Goal: Information Seeking & Learning: Find specific fact

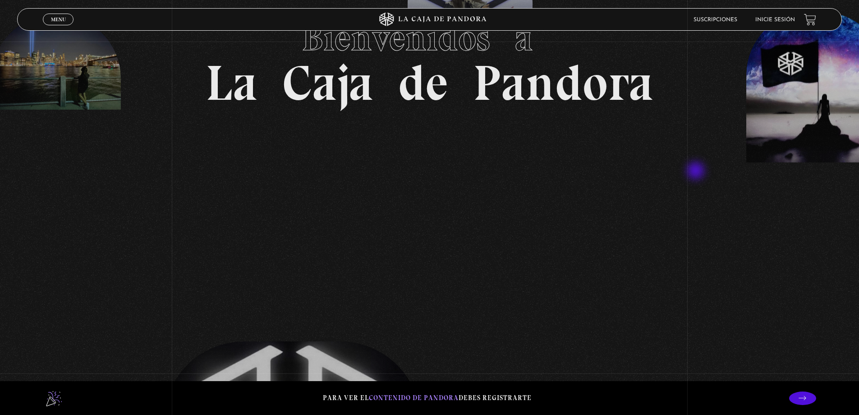
scroll to position [180, 0]
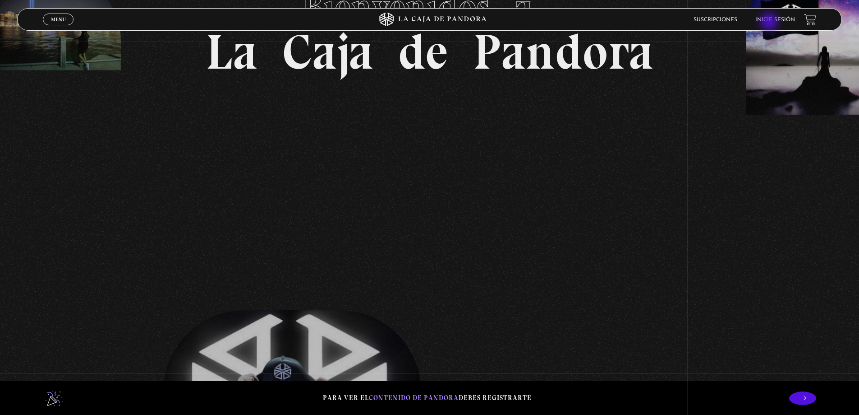
click at [770, 19] on link "Inicie sesión" at bounding box center [776, 19] width 40 height 5
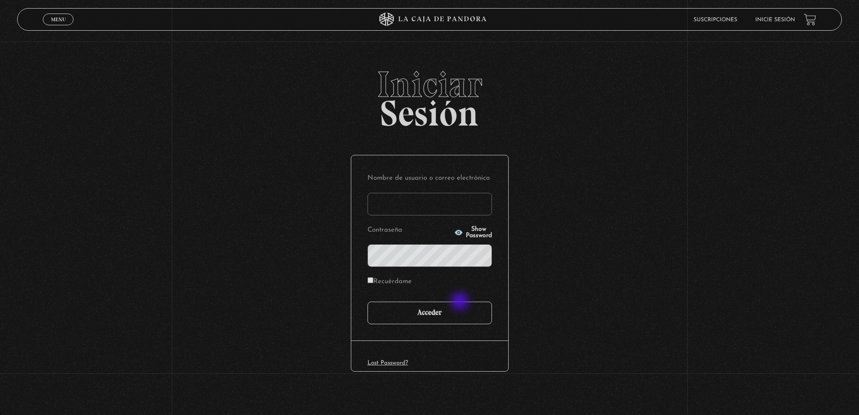
type input "davidalejandromoreras@gmail.com"
click at [462, 303] on input "Acceder" at bounding box center [430, 312] width 125 height 23
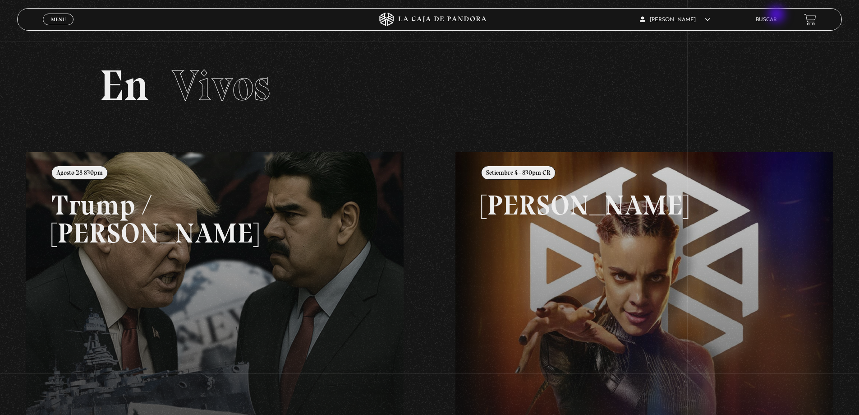
click at [777, 15] on li "Buscar" at bounding box center [766, 20] width 21 height 14
click at [777, 18] on link "Buscar" at bounding box center [766, 19] width 21 height 5
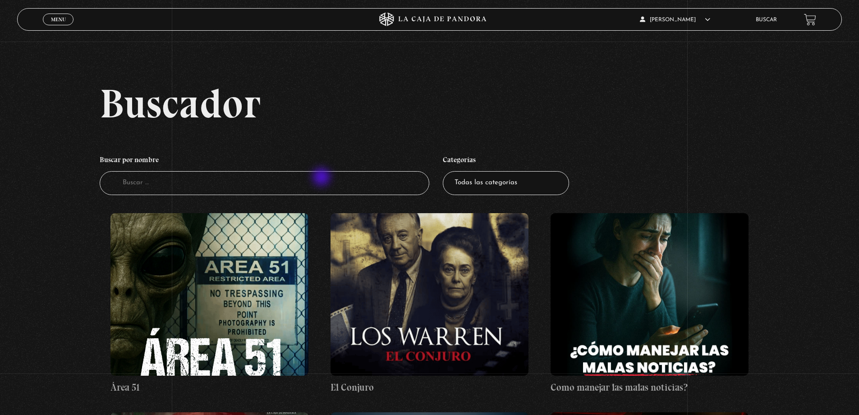
click at [323, 180] on input "Buscador" at bounding box center [265, 183] width 330 height 24
type input "proverbios"
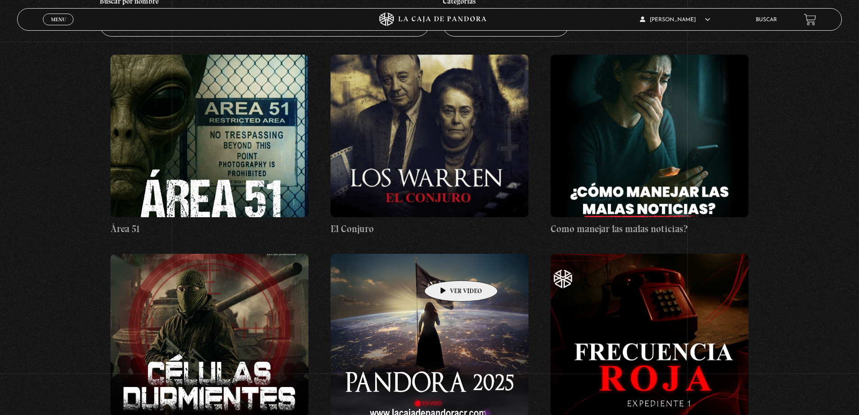
scroll to position [180, 0]
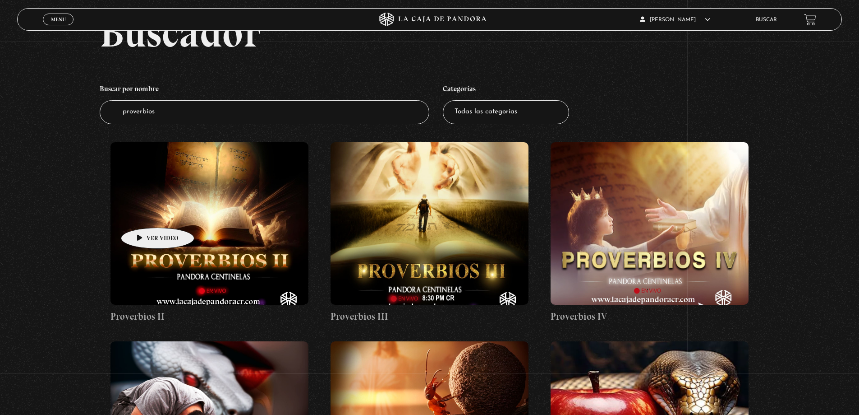
scroll to position [45, 0]
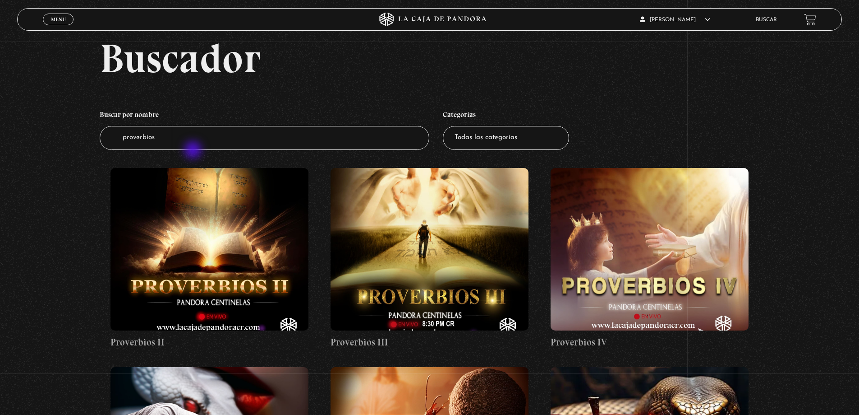
click at [194, 150] on li "Buscar por nombre Buscador proverbios" at bounding box center [265, 127] width 330 height 53
click at [198, 142] on input "proverbios" at bounding box center [265, 138] width 330 height 24
type input "proverbio"
click at [357, 141] on input "proverbio" at bounding box center [265, 138] width 330 height 24
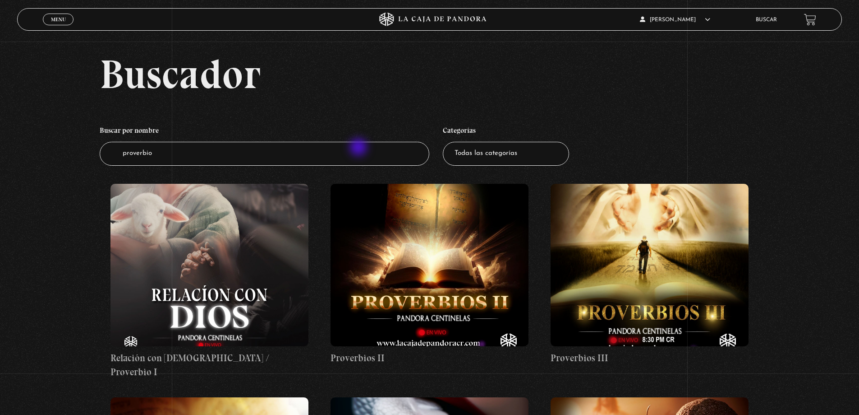
scroll to position [45, 0]
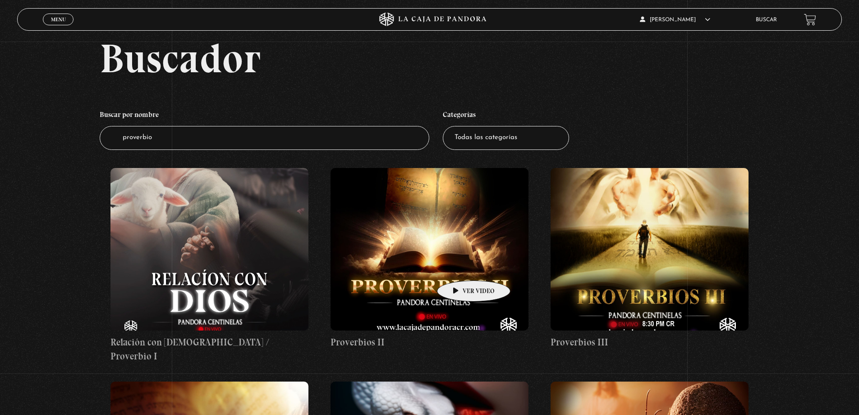
click at [460, 267] on figure at bounding box center [430, 249] width 198 height 162
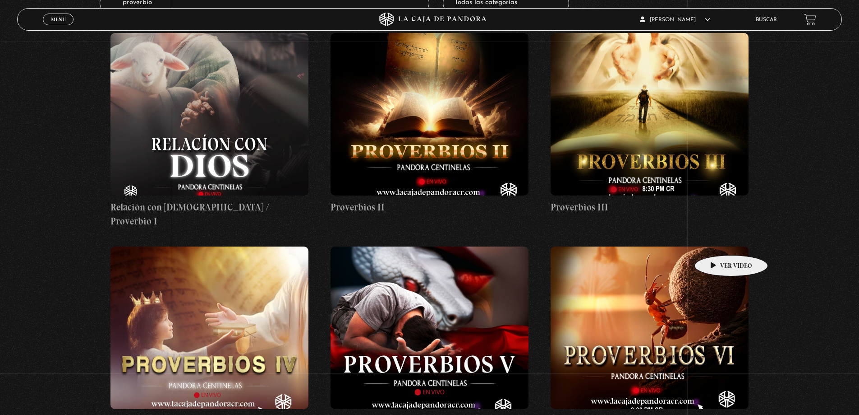
scroll to position [180, 0]
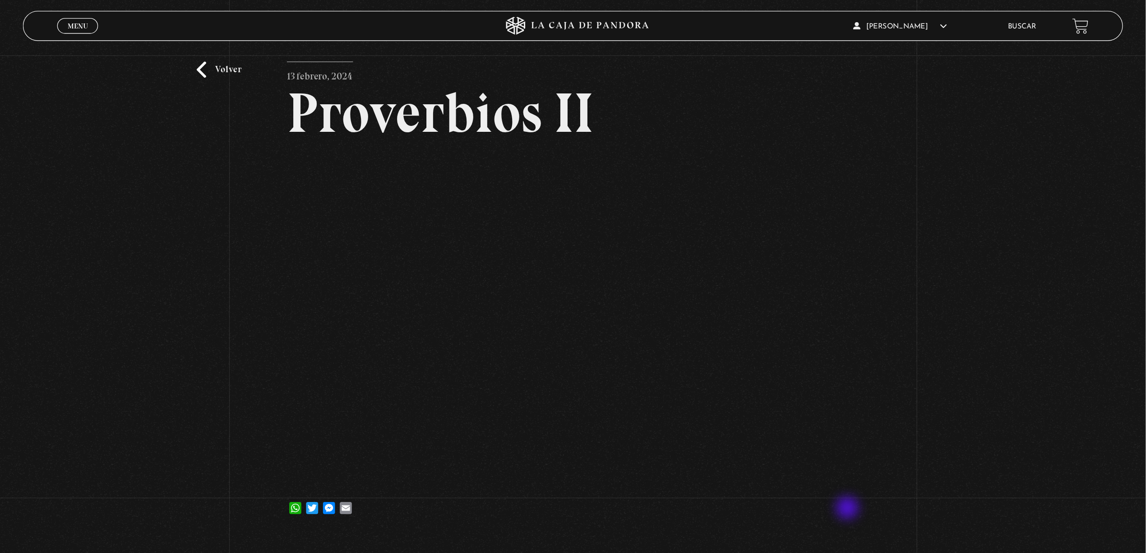
scroll to position [90, 0]
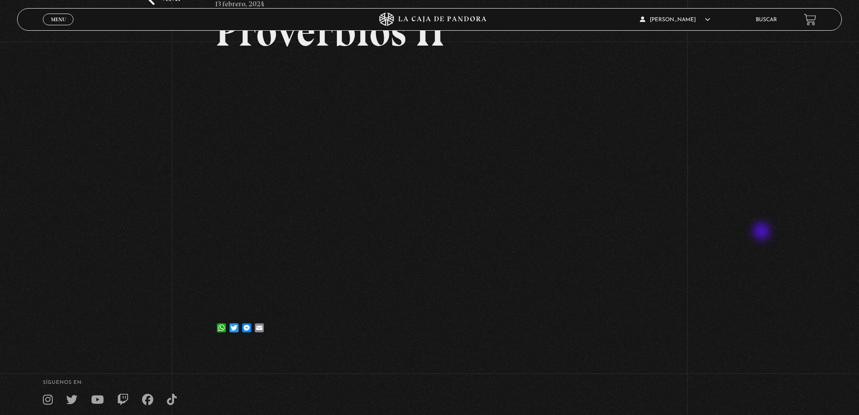
drag, startPoint x: 763, startPoint y: 232, endPoint x: 731, endPoint y: 244, distance: 33.7
click at [763, 232] on div "Volver [DATE] Proverbios II WhatsApp Twitter Messenger Email" at bounding box center [429, 149] width 859 height 397
drag, startPoint x: 787, startPoint y: 221, endPoint x: 739, endPoint y: 213, distance: 48.6
click at [787, 221] on div "Volver [DATE] Proverbios II WhatsApp Twitter Messenger Email" at bounding box center [429, 149] width 859 height 397
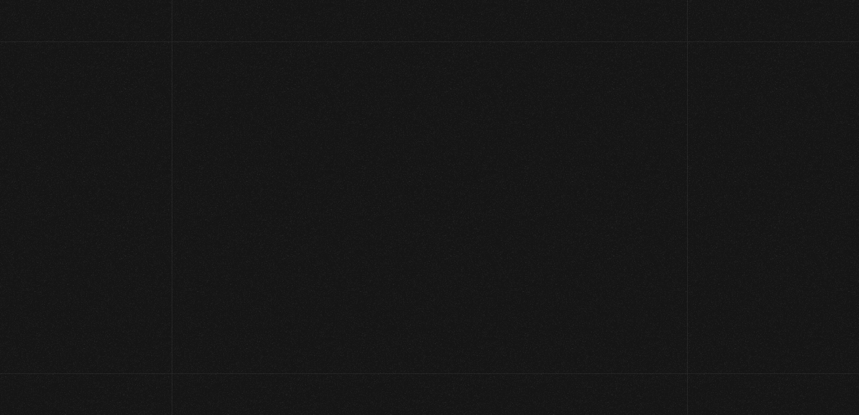
scroll to position [90, 0]
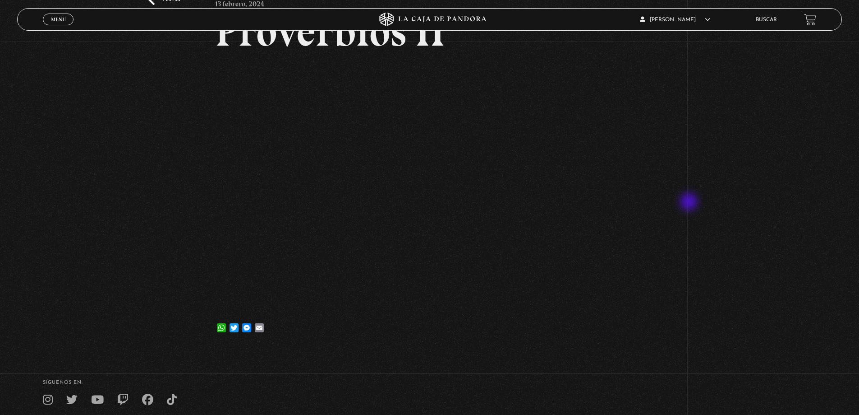
click at [690, 202] on div "Volver [DATE] Proverbios II WhatsApp Twitter Messenger Email" at bounding box center [429, 149] width 859 height 397
